Goal: Navigation & Orientation: Find specific page/section

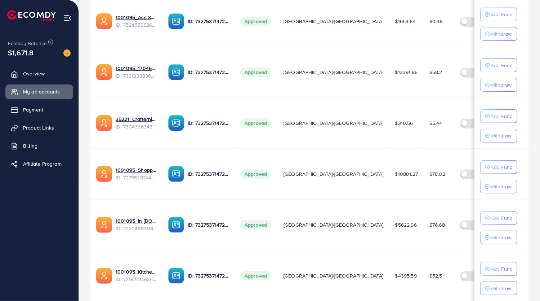
scroll to position [223, 0]
click at [139, 167] on link "1001095_Shopping Center" at bounding box center [136, 169] width 41 height 7
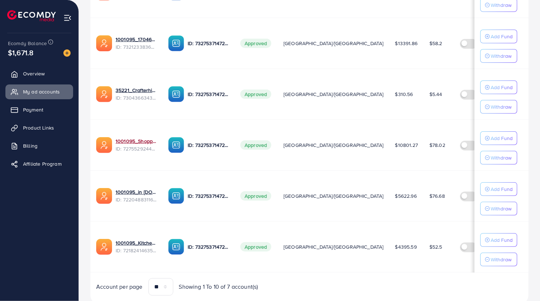
scroll to position [273, 0]
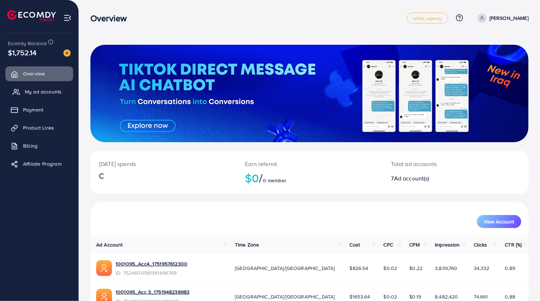
click at [46, 90] on span "My ad accounts" at bounding box center [43, 91] width 37 height 7
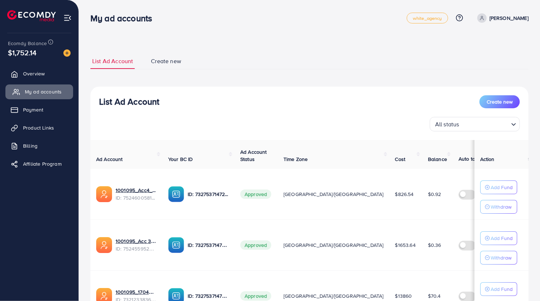
scroll to position [273, 0]
